Goal: Navigation & Orientation: Find specific page/section

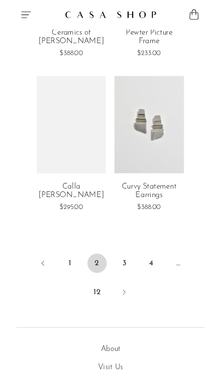
scroll to position [3029, 0]
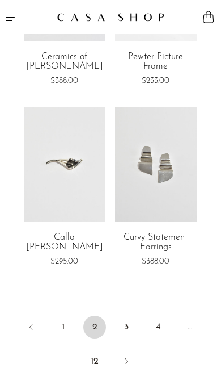
click at [132, 315] on link "3" at bounding box center [126, 326] width 23 height 23
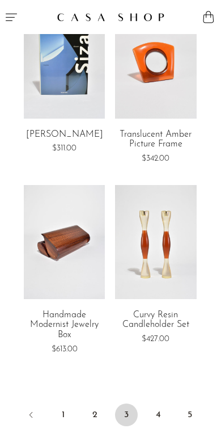
scroll to position [2943, 0]
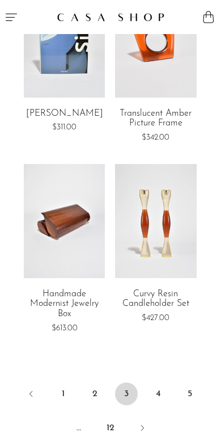
click at [159, 375] on link "4" at bounding box center [158, 393] width 23 height 23
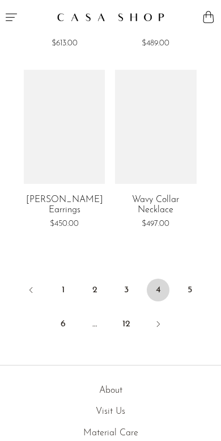
scroll to position [3061, 0]
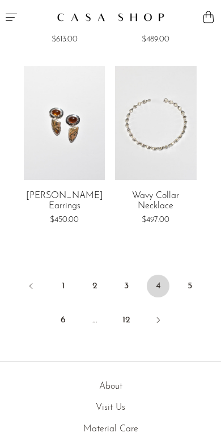
click at [190, 275] on link "5" at bounding box center [190, 286] width 23 height 23
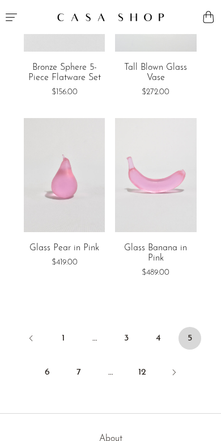
scroll to position [2999, 0]
click at [50, 360] on link "6" at bounding box center [47, 371] width 23 height 23
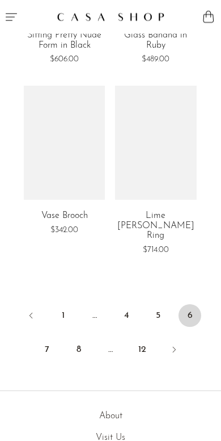
scroll to position [3013, 0]
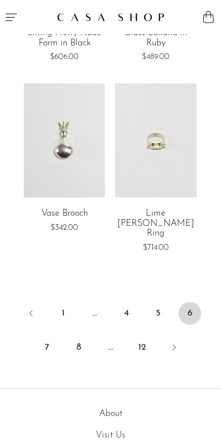
click at [51, 336] on link "7" at bounding box center [47, 347] width 23 height 23
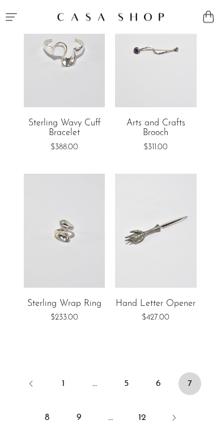
scroll to position [2939, 0]
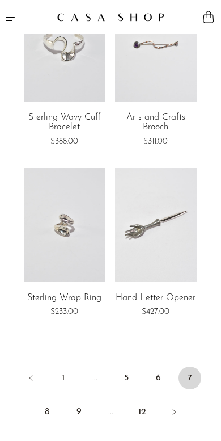
click at [52, 401] on link "8" at bounding box center [47, 412] width 23 height 23
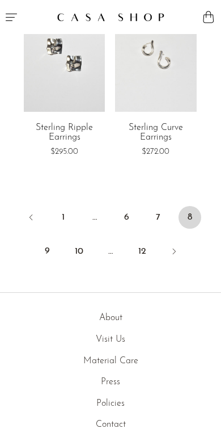
scroll to position [3110, 0]
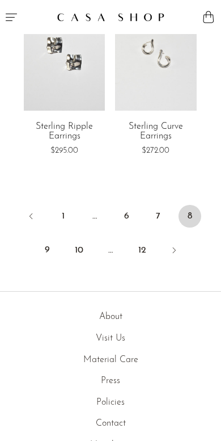
click at [52, 239] on link "9" at bounding box center [47, 250] width 23 height 23
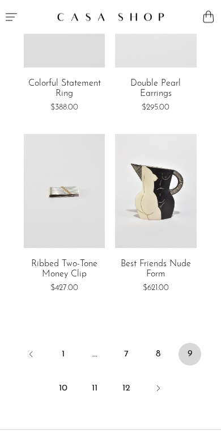
scroll to position [2963, 0]
click at [61, 377] on link "10" at bounding box center [63, 388] width 23 height 23
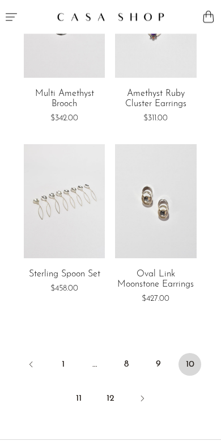
scroll to position [2972, 0]
click at [79, 387] on link "11" at bounding box center [79, 398] width 23 height 23
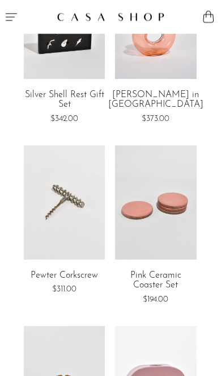
scroll to position [2044, 0]
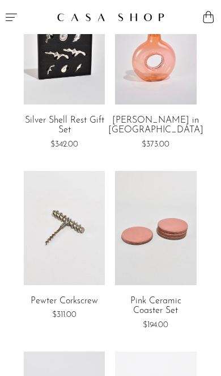
click at [14, 16] on icon "Menu" at bounding box center [12, 17] width 14 height 14
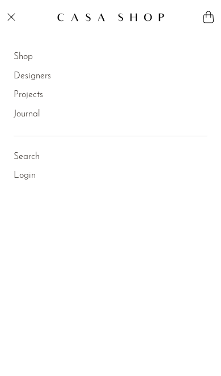
click at [33, 51] on link "Shop" at bounding box center [23, 57] width 19 height 15
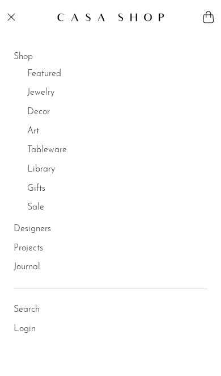
click at [50, 106] on link "Decor" at bounding box center [38, 112] width 23 height 15
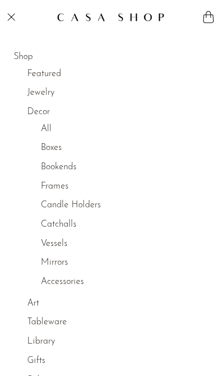
click at [61, 148] on link "Boxes" at bounding box center [51, 148] width 21 height 15
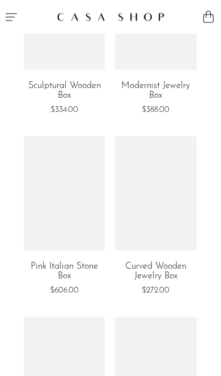
scroll to position [633, 0]
